Goal: Task Accomplishment & Management: Use online tool/utility

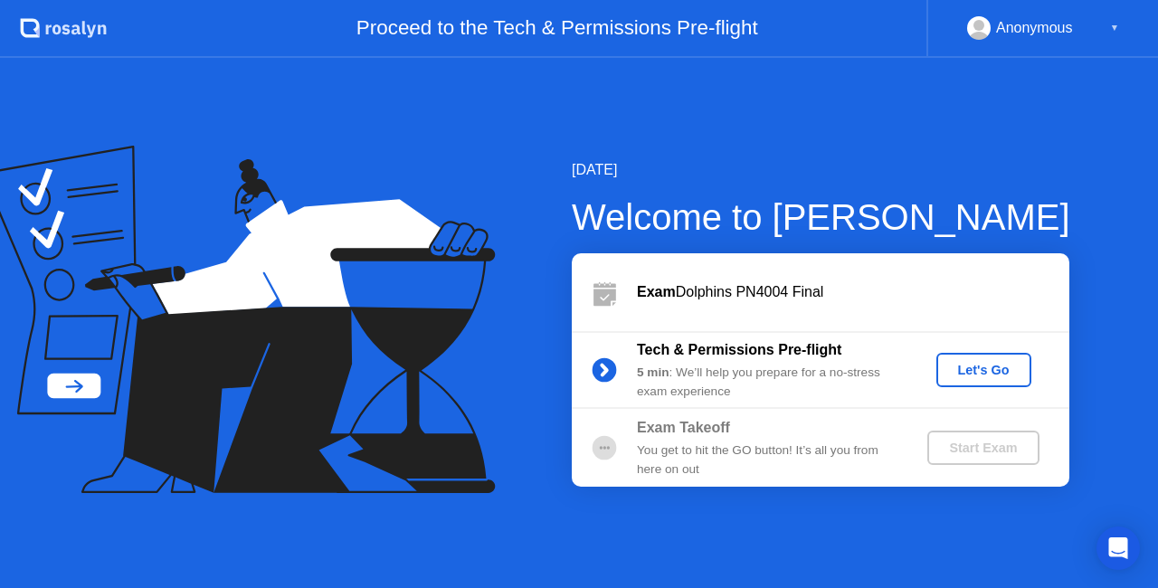
click at [989, 368] on div "Let's Go" at bounding box center [983, 370] width 80 height 14
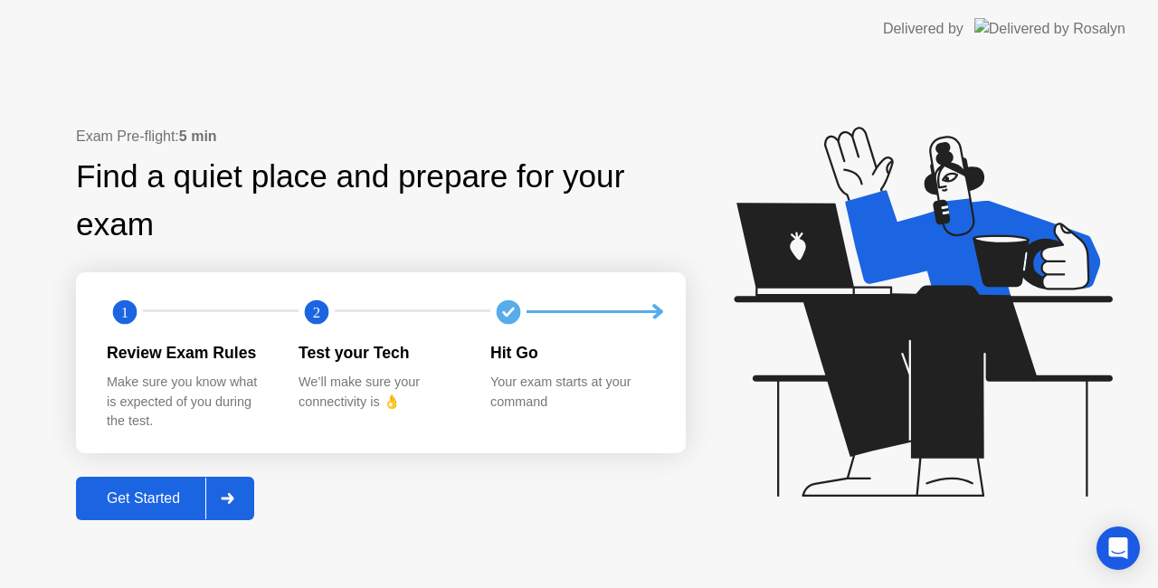
click at [177, 504] on div "Get Started" at bounding box center [143, 498] width 124 height 16
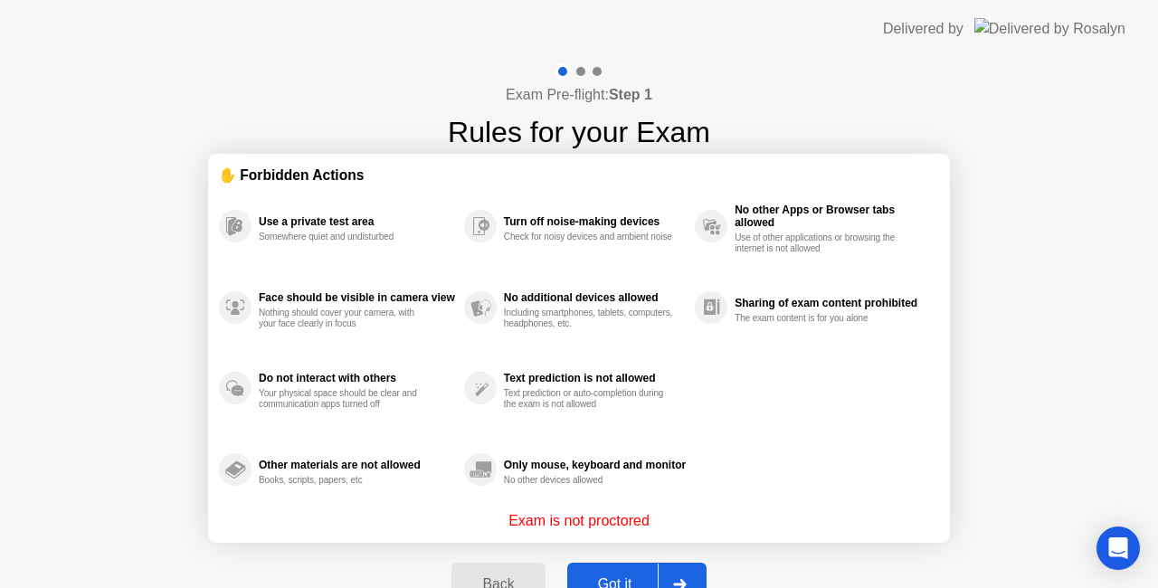
click at [624, 582] on div "Got it" at bounding box center [615, 584] width 85 height 16
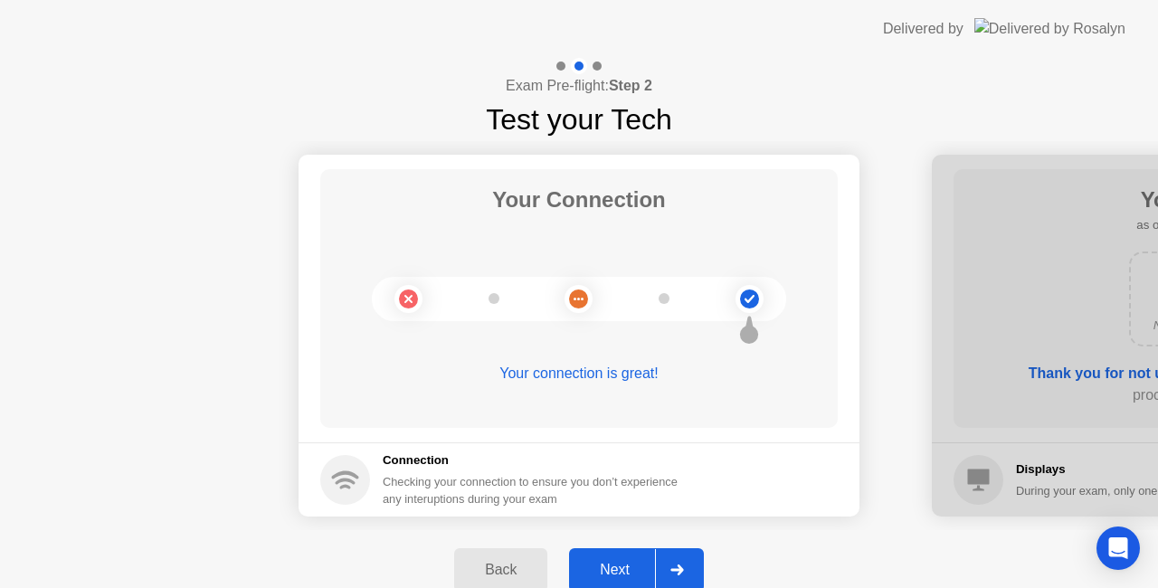
click at [630, 565] on div "Next" at bounding box center [614, 570] width 80 height 16
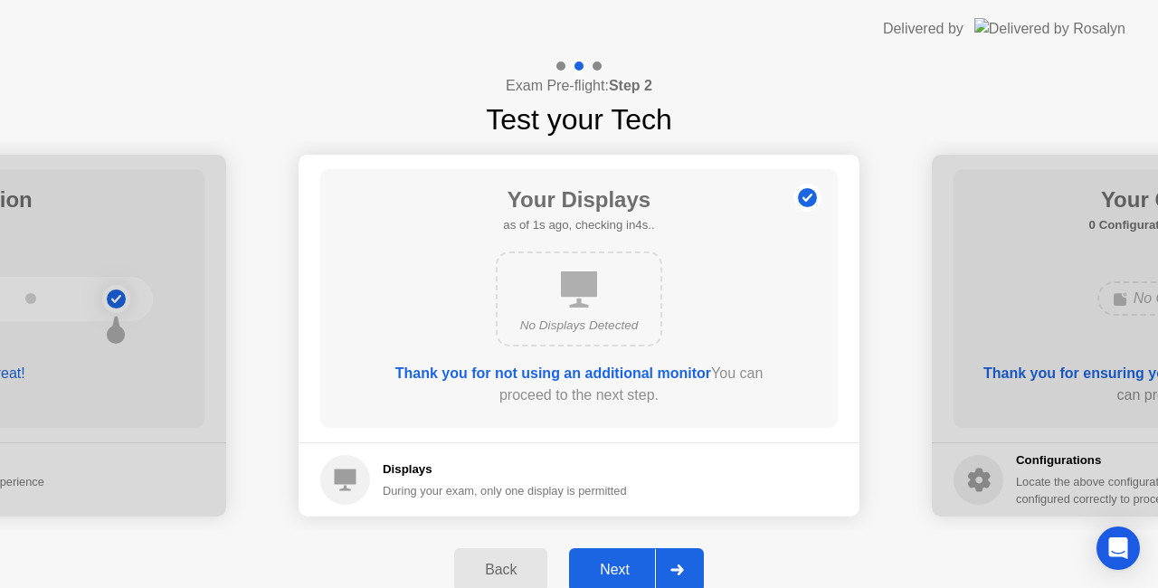
click at [630, 565] on div "Next" at bounding box center [614, 570] width 80 height 16
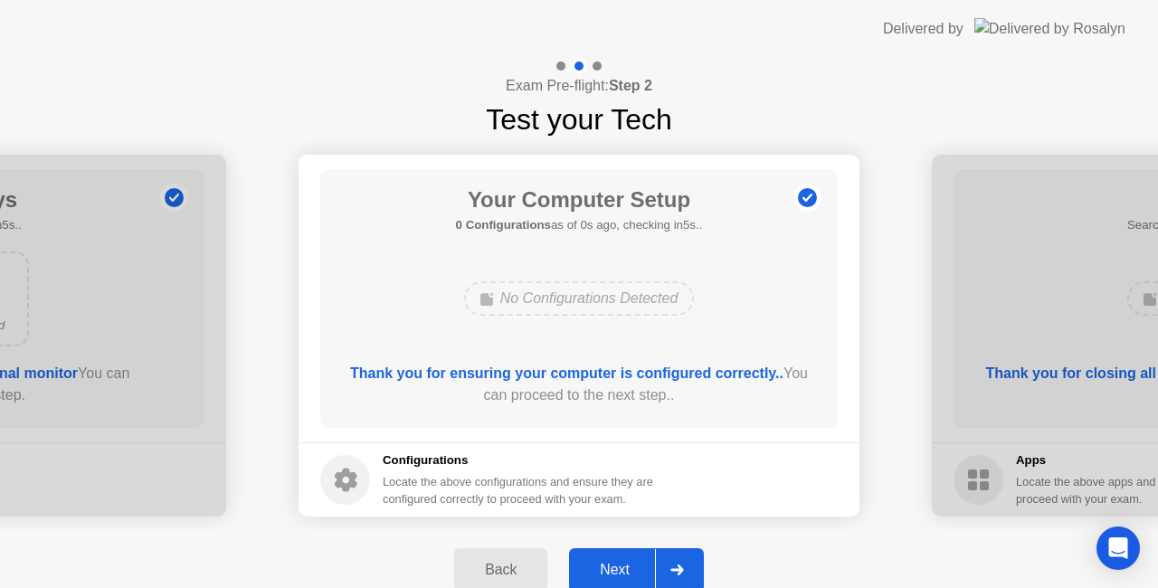
click at [630, 565] on div "Next" at bounding box center [614, 570] width 80 height 16
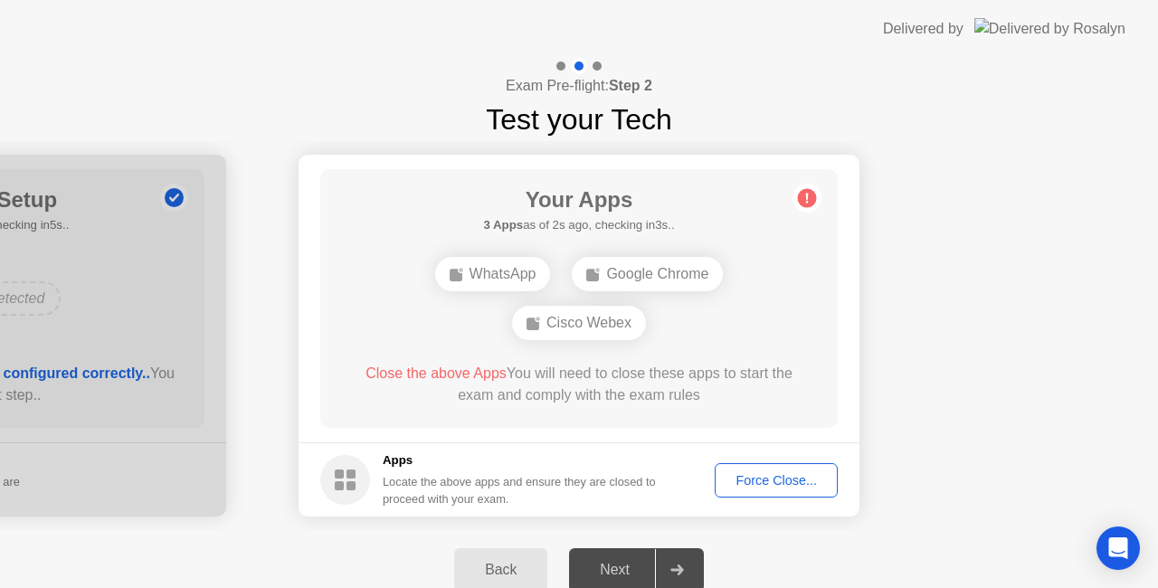
click at [770, 478] on div "Force Close..." at bounding box center [776, 480] width 110 height 14
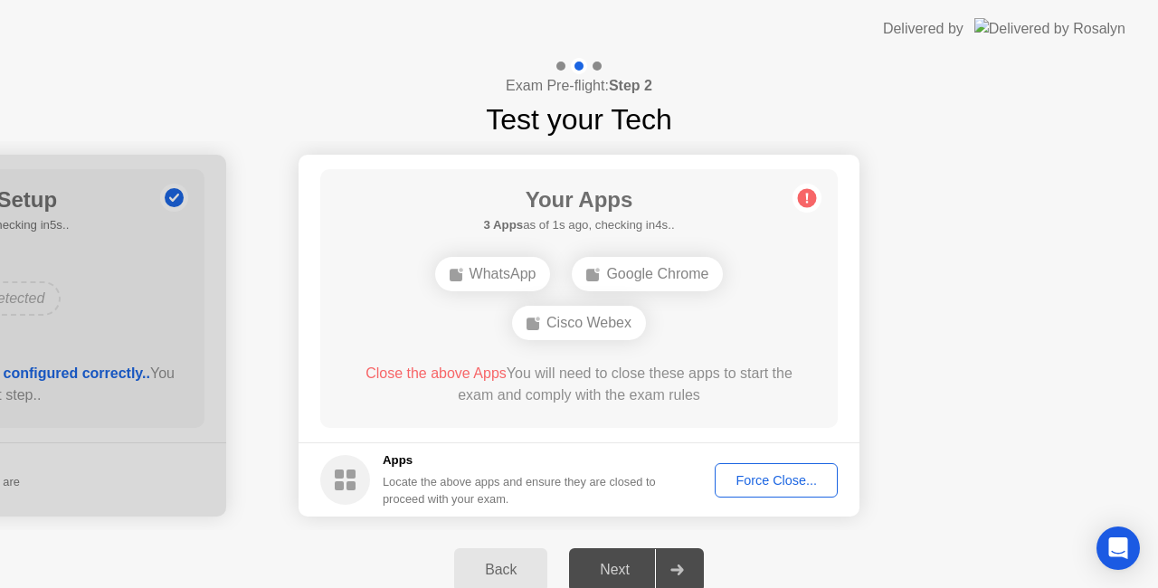
click at [772, 476] on div "Force Close..." at bounding box center [776, 480] width 110 height 14
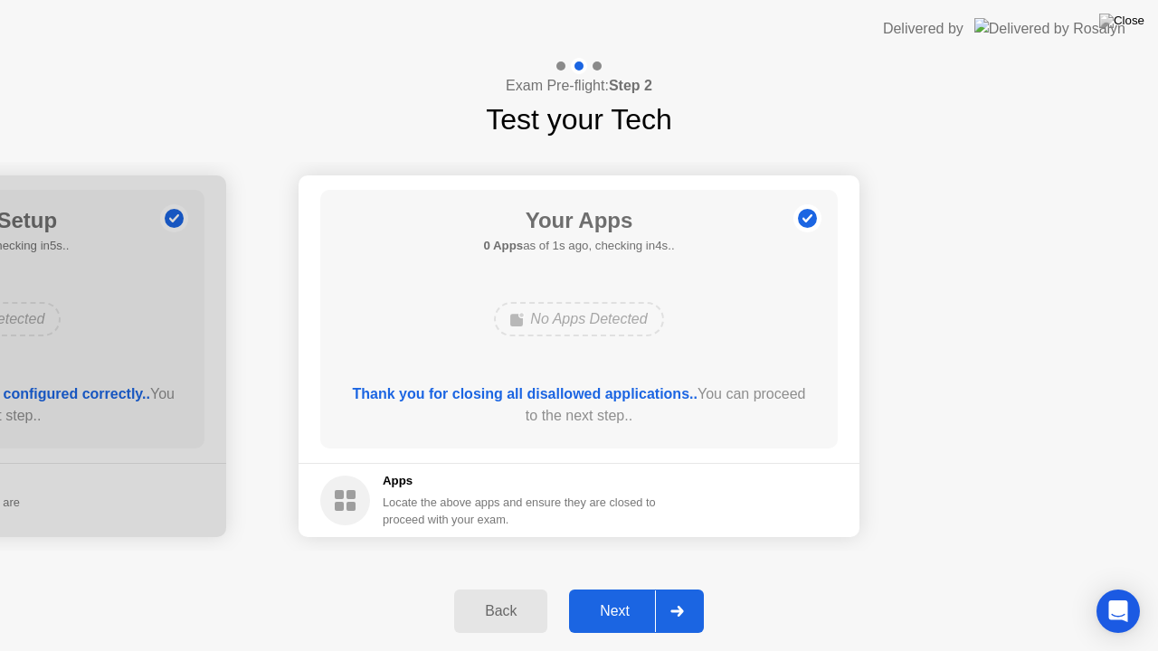
click at [627, 587] on div "Next" at bounding box center [614, 611] width 80 height 16
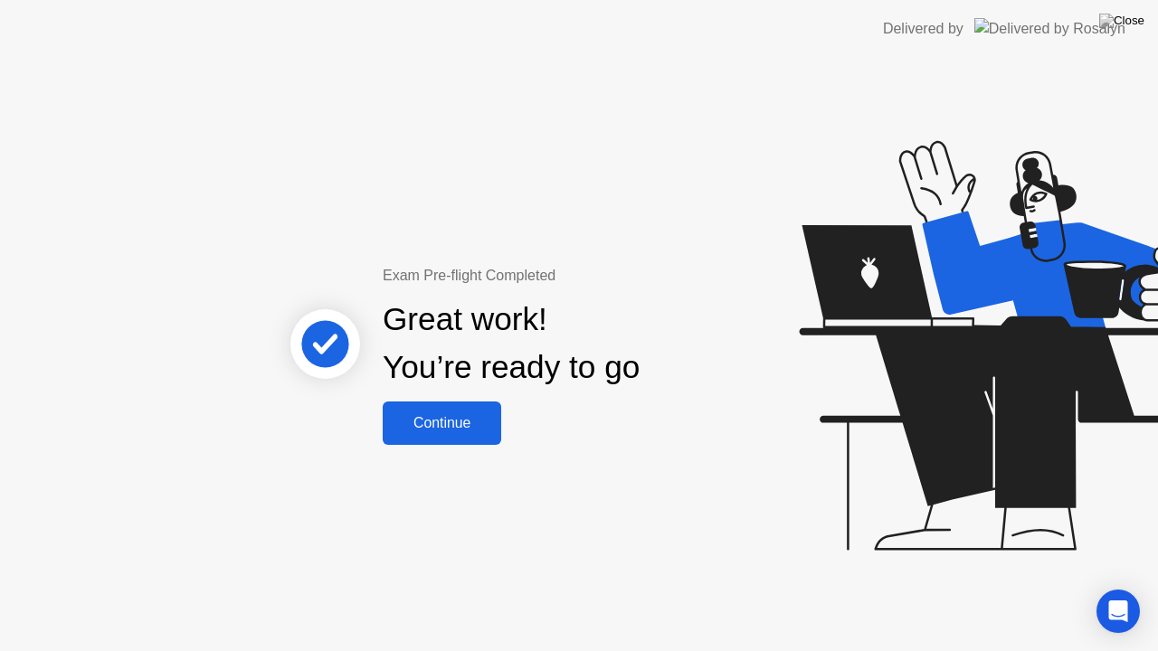
click at [447, 431] on div "Continue" at bounding box center [442, 423] width 108 height 16
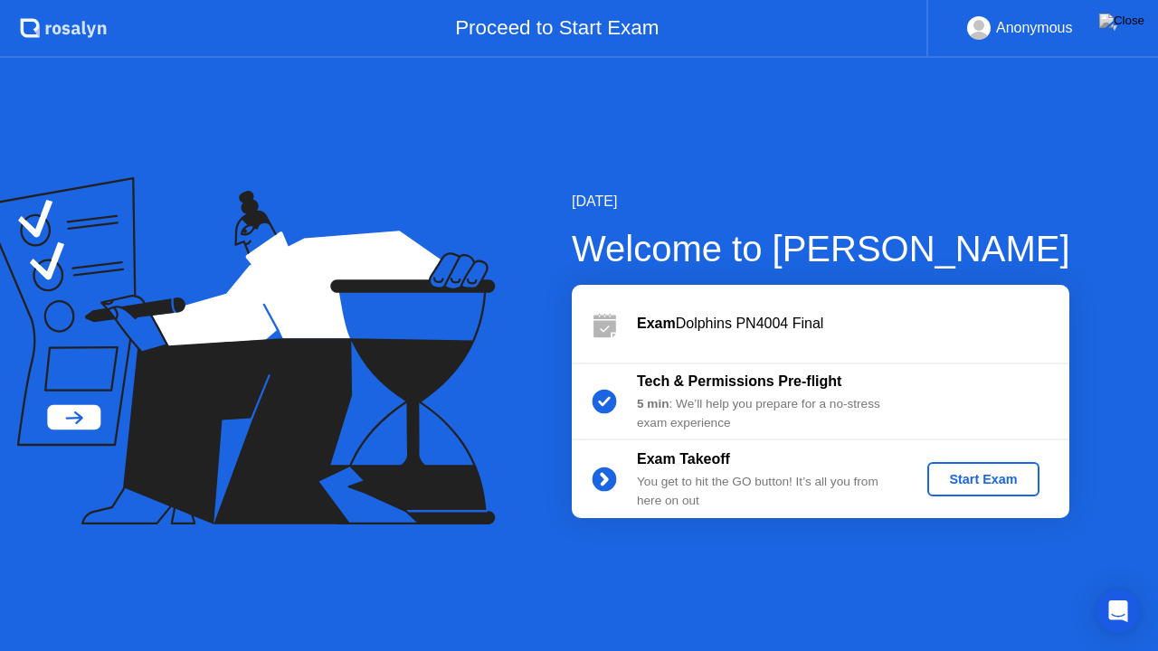
click at [1000, 485] on div "Start Exam" at bounding box center [982, 479] width 97 height 14
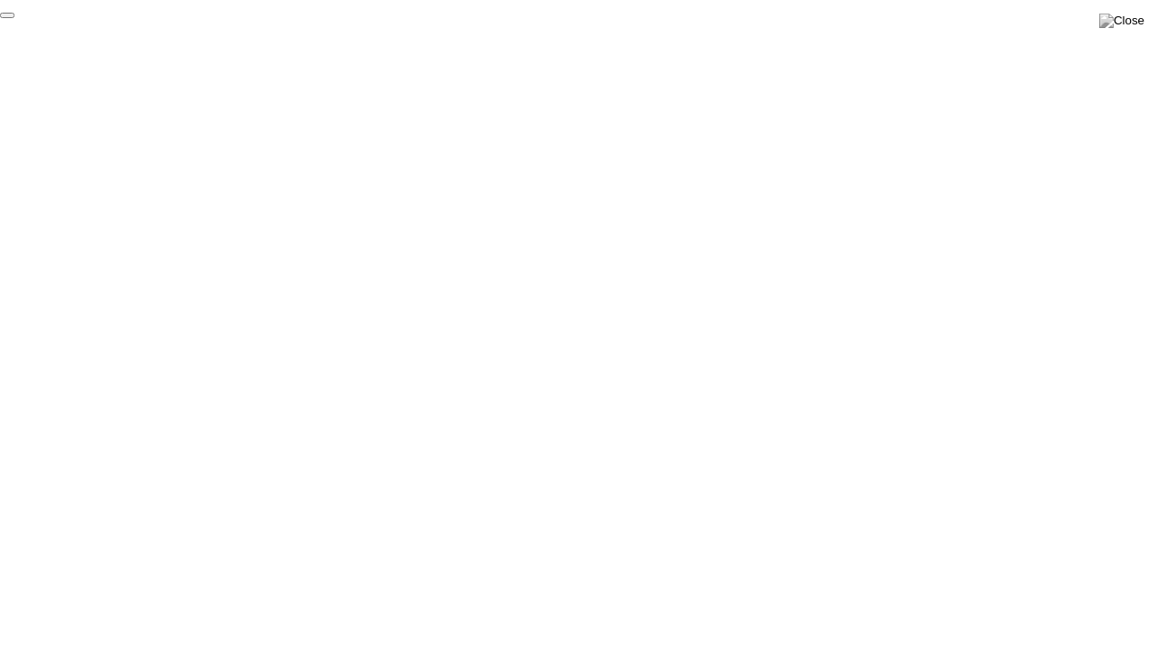
click div "End Proctoring Session"
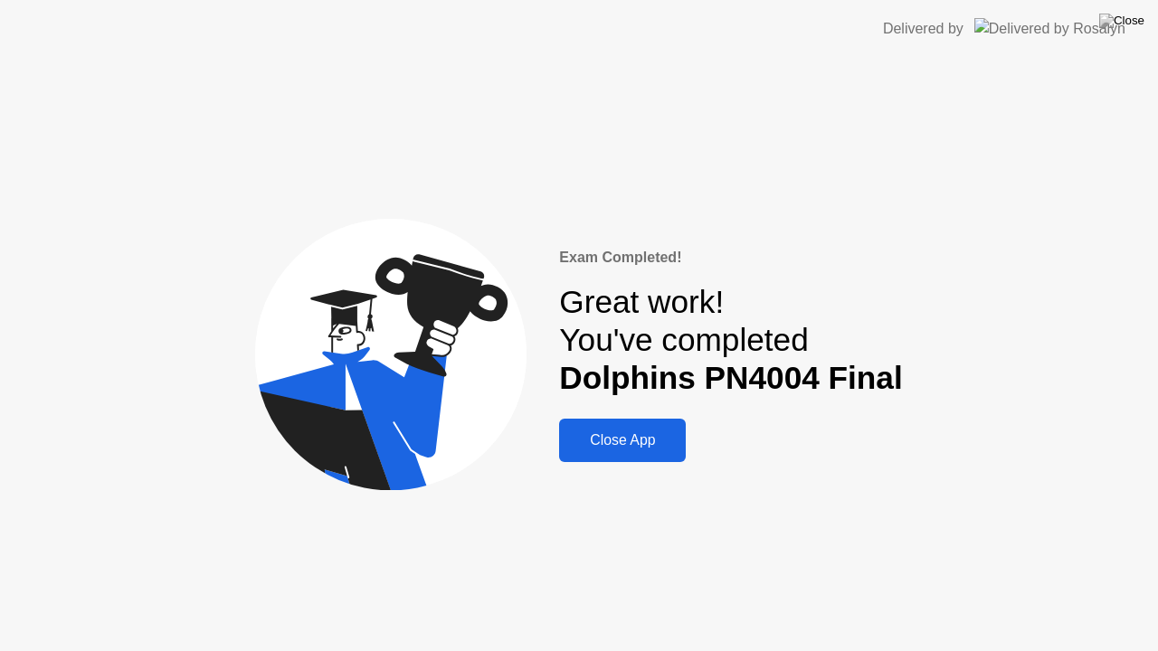
click at [606, 445] on div "Close App" at bounding box center [622, 440] width 116 height 16
